Goal: Find specific page/section: Find specific page/section

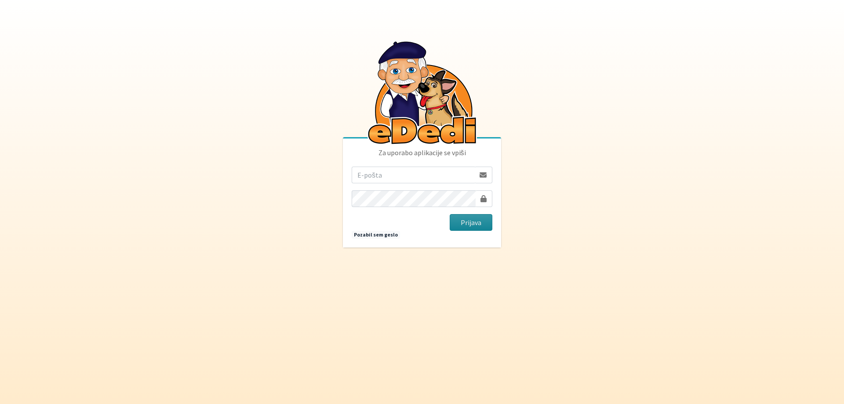
type input "[EMAIL_ADDRESS][DOMAIN_NAME]"
click at [482, 223] on button "Prijava" at bounding box center [471, 222] width 43 height 17
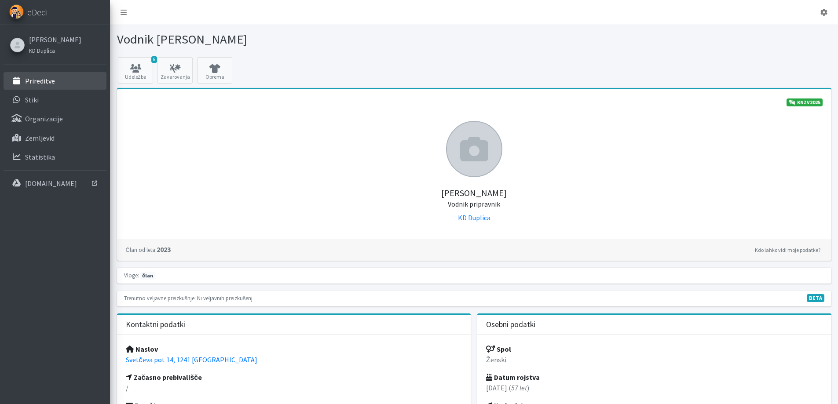
click at [43, 80] on p "Prireditve" at bounding box center [40, 81] width 30 height 9
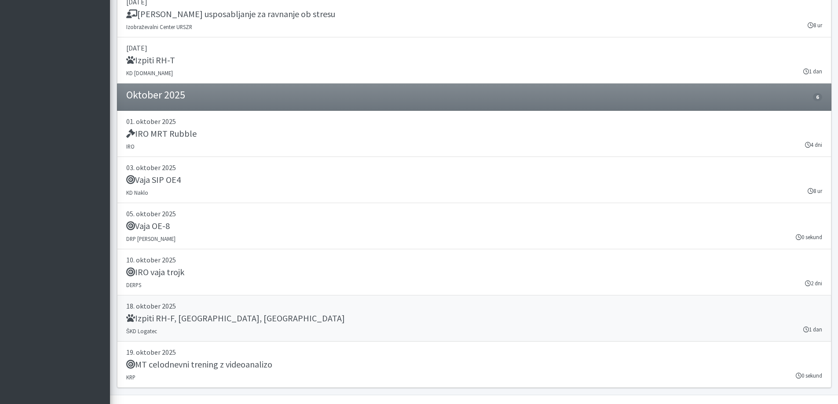
scroll to position [1550, 0]
